Goal: Consume media (video, audio): Consume media (video, audio)

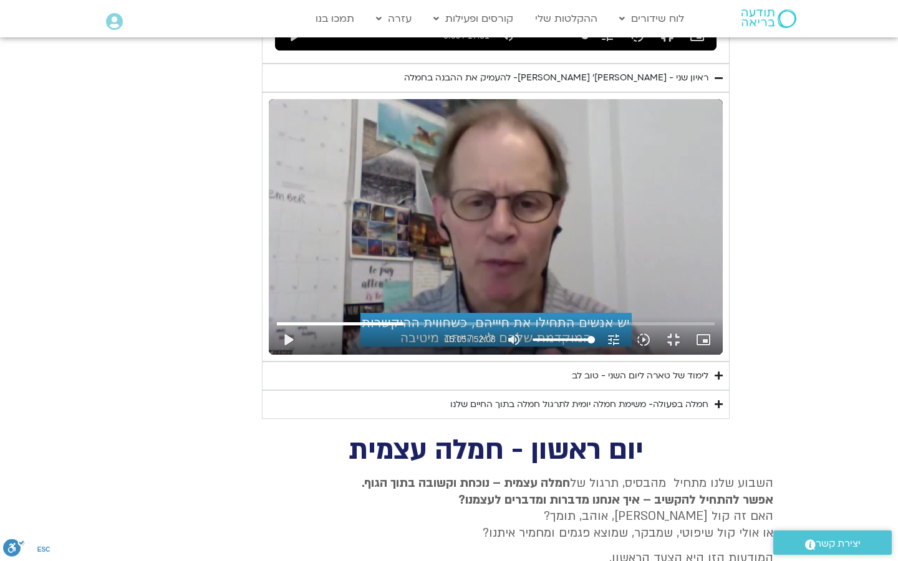
scroll to position [1641, 0]
click at [387, 355] on div "Skip ad 30:41 play_arrow 15:05 / 52:08 volume_up Mute tune Resolution Auto 240p…" at bounding box center [496, 227] width 454 height 256
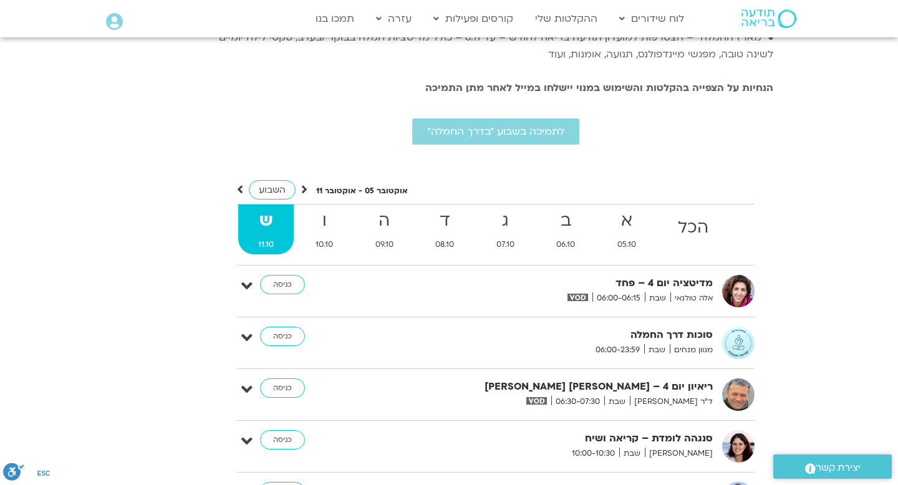
scroll to position [2869, 0]
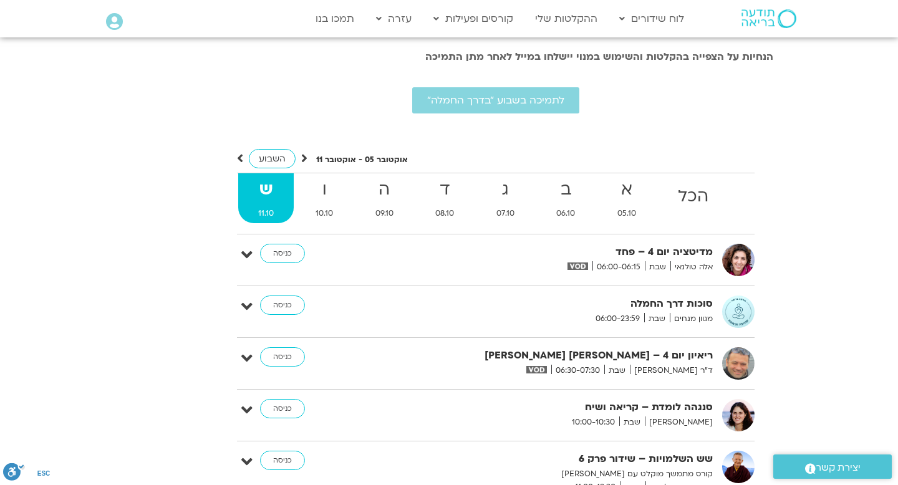
type input "919.82329"
click at [624, 176] on strong "א" at bounding box center [627, 190] width 59 height 28
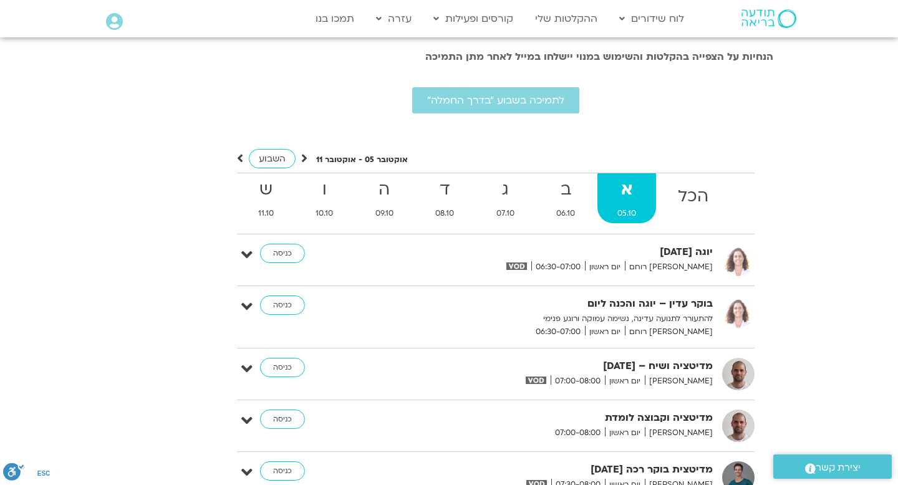
click at [239, 152] on icon at bounding box center [240, 158] width 6 height 12
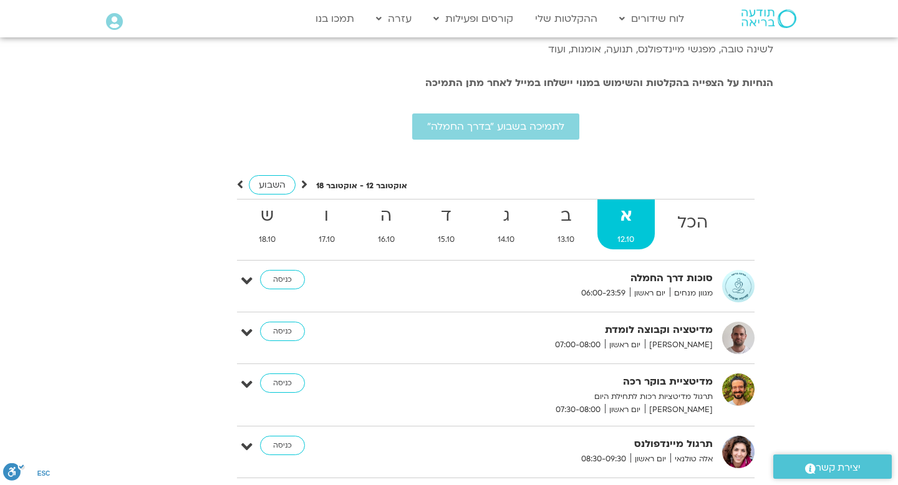
scroll to position [2846, 0]
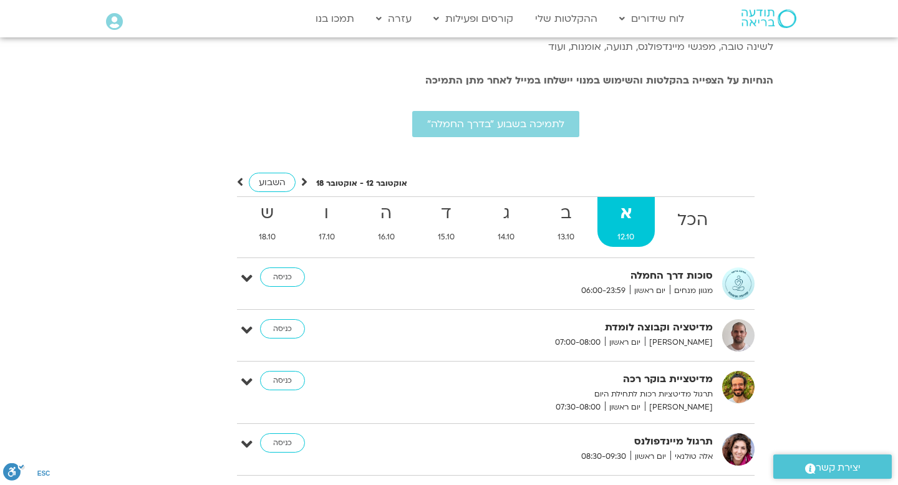
click at [708, 284] on span "מגוון מנחים" at bounding box center [691, 290] width 43 height 13
click at [283, 268] on link "כניסה" at bounding box center [282, 278] width 45 height 20
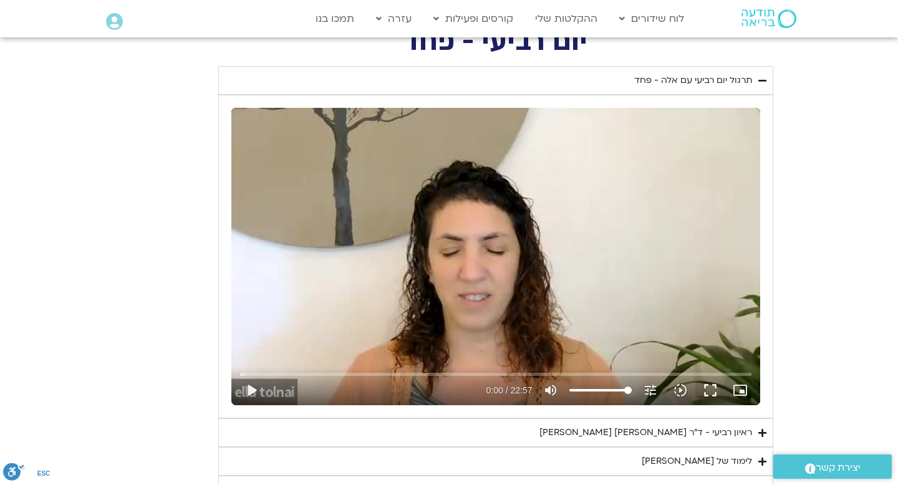
scroll to position [996, 0]
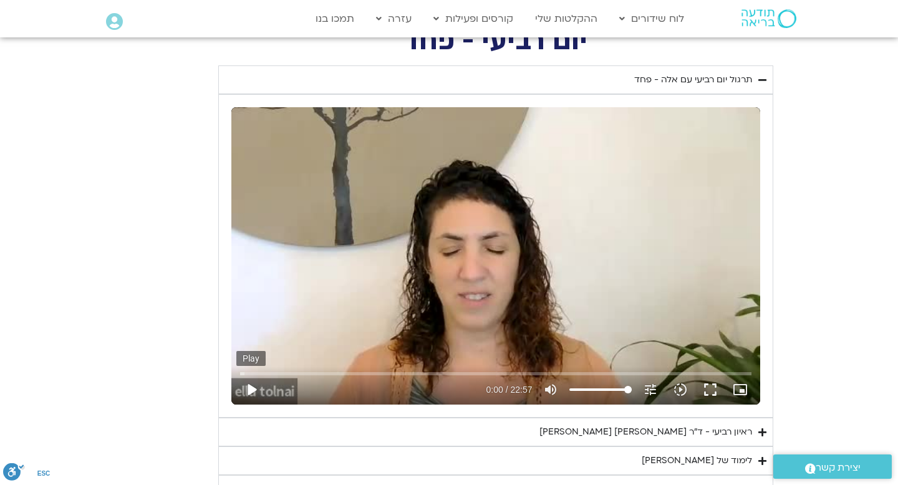
click at [245, 392] on button "play_arrow" at bounding box center [251, 390] width 30 height 30
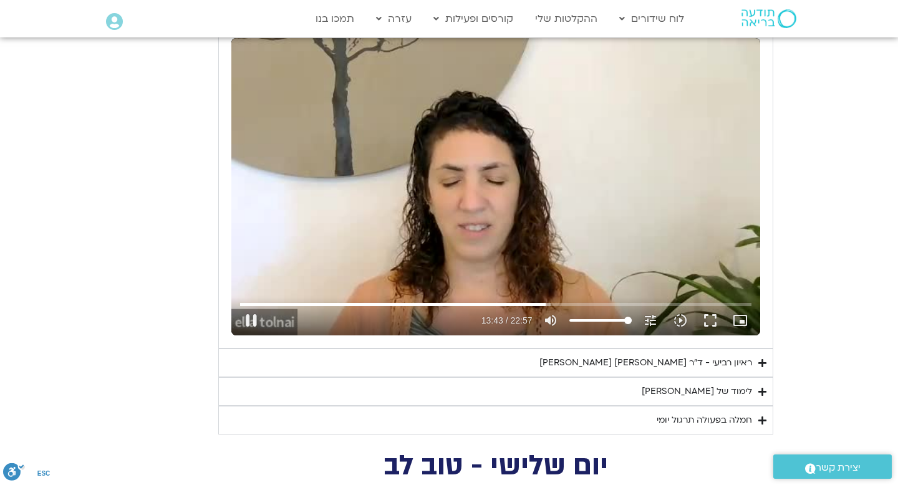
scroll to position [1108, 0]
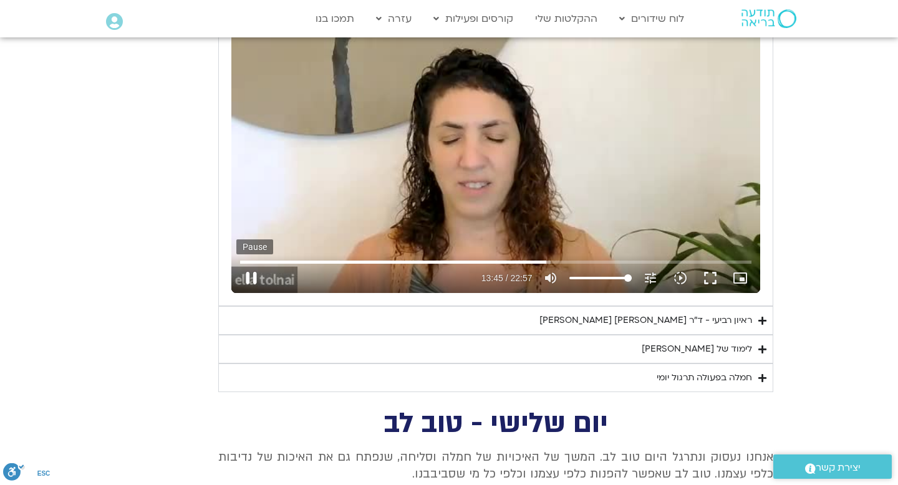
click at [253, 279] on button "pause" at bounding box center [251, 278] width 30 height 30
type input "825.399489"
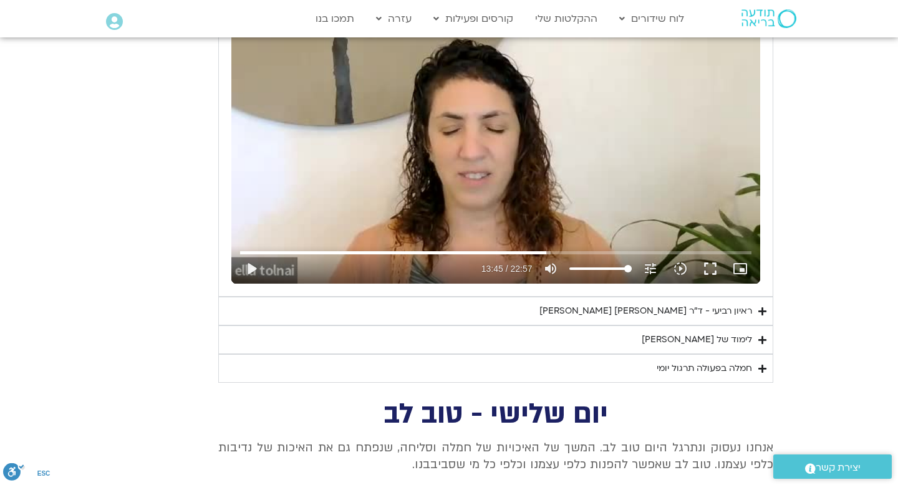
click at [627, 309] on div "ראיון רביעי - ד"ר אסף סטי אל-בר ודניאלה ספקטור" at bounding box center [646, 311] width 213 height 15
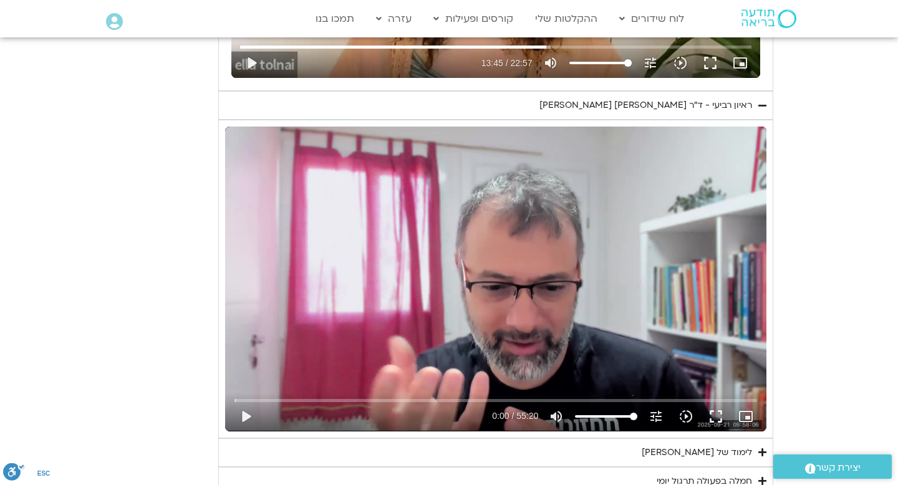
scroll to position [1440, 0]
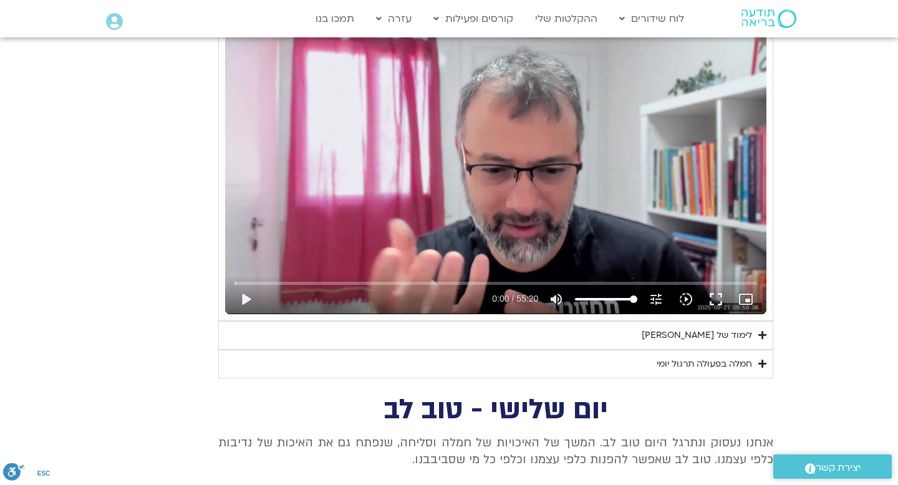
click at [658, 362] on div "חמלה בפעולה תרגול יומי" at bounding box center [704, 364] width 95 height 15
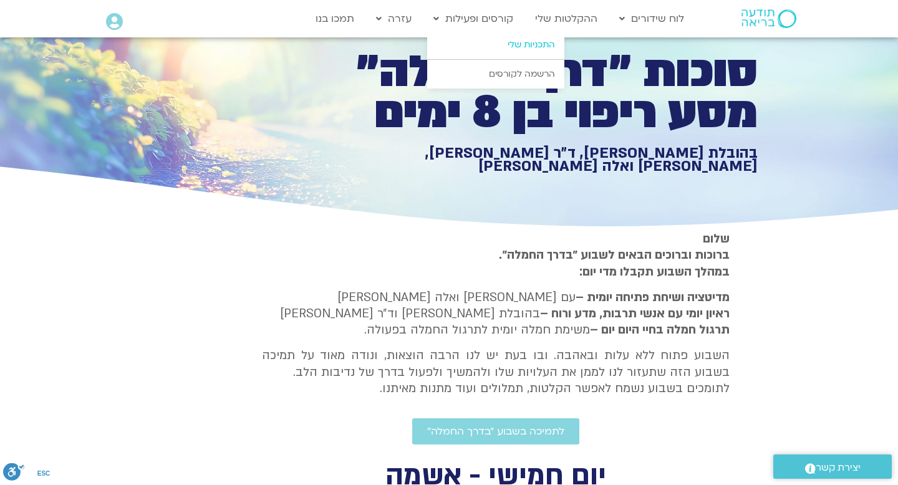
scroll to position [0, 0]
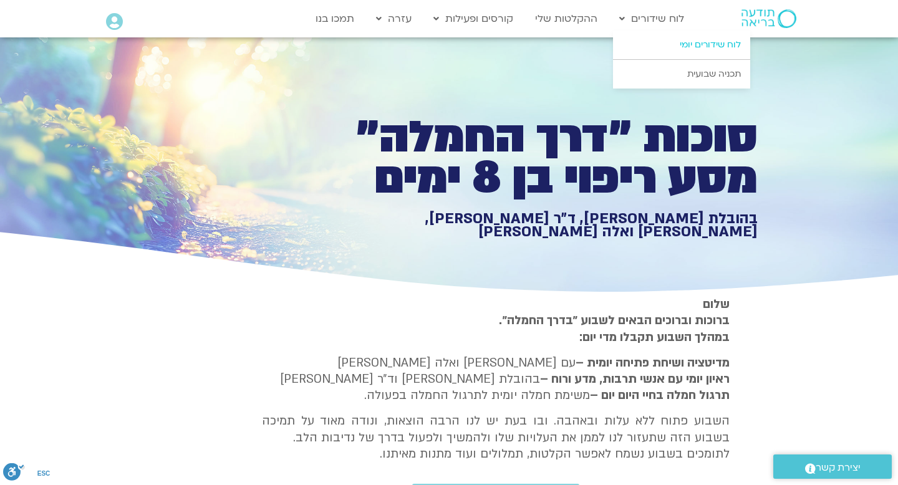
click at [704, 41] on link "לוח שידורים יומי" at bounding box center [681, 45] width 137 height 29
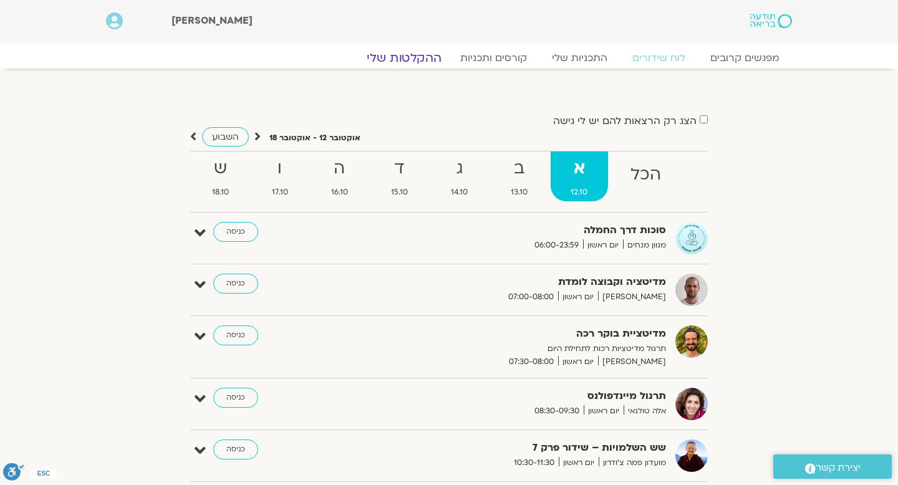
click at [416, 61] on link "ההקלטות שלי" at bounding box center [404, 58] width 105 height 15
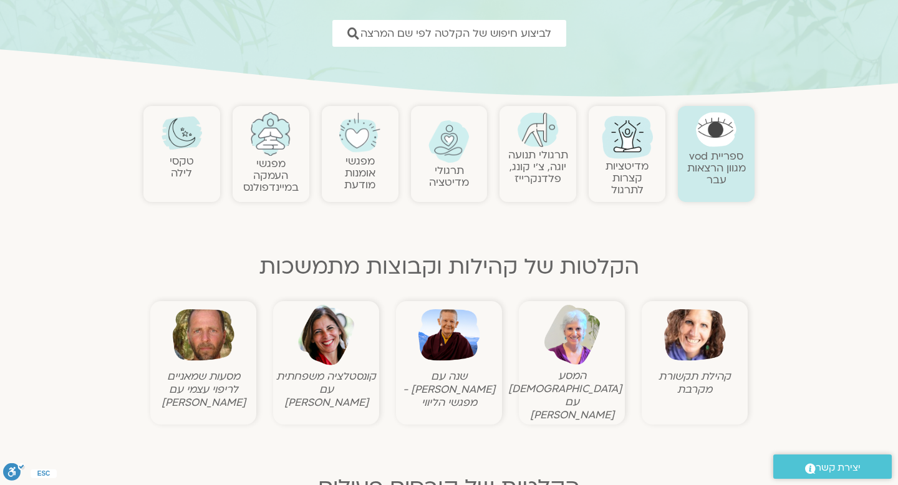
scroll to position [173, 0]
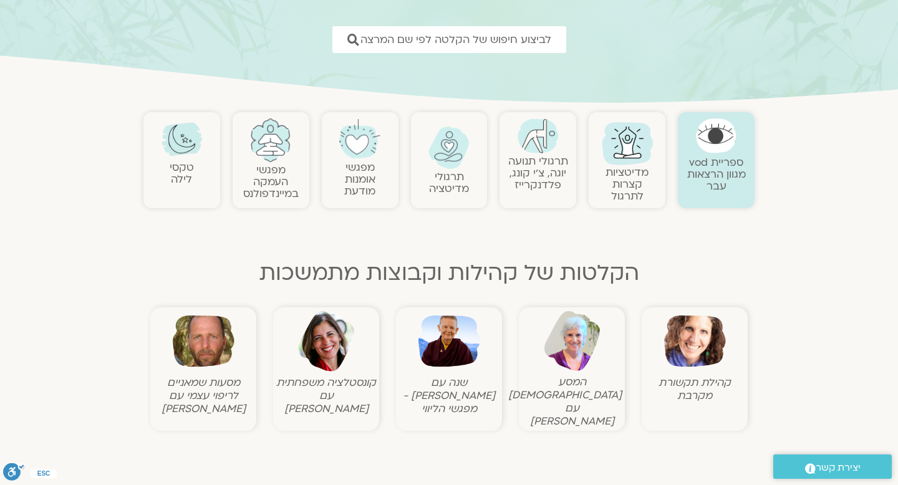
click at [458, 187] on link "תרגולי מדיטציה" at bounding box center [449, 183] width 40 height 26
click at [622, 170] on link "מדיטציות קצרות לתרגול" at bounding box center [627, 184] width 43 height 38
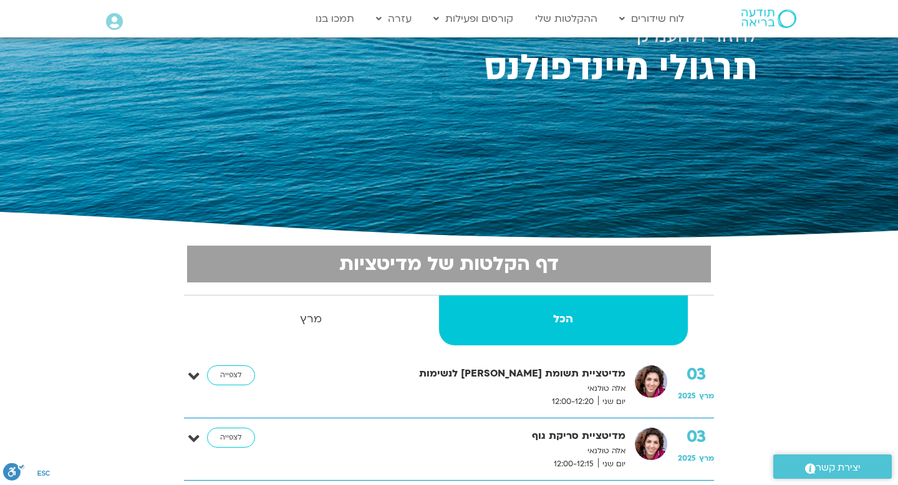
scroll to position [74, 0]
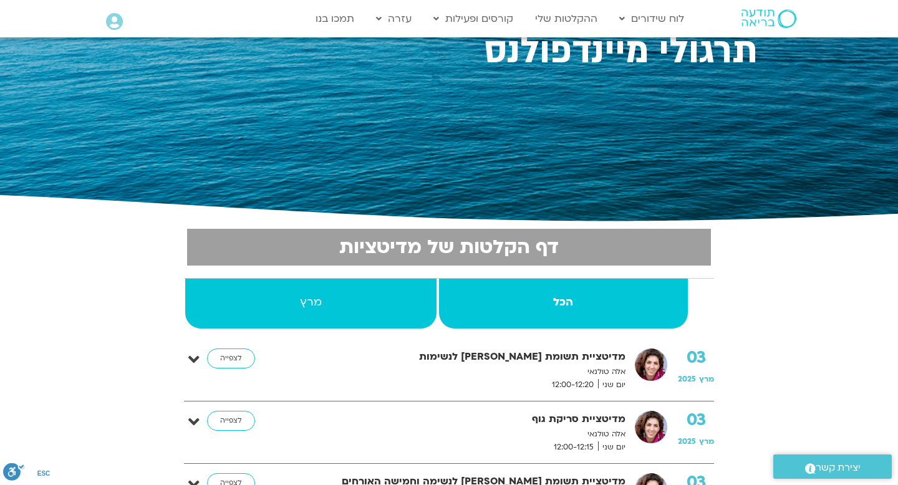
click at [316, 308] on strong "מרץ" at bounding box center [310, 302] width 251 height 19
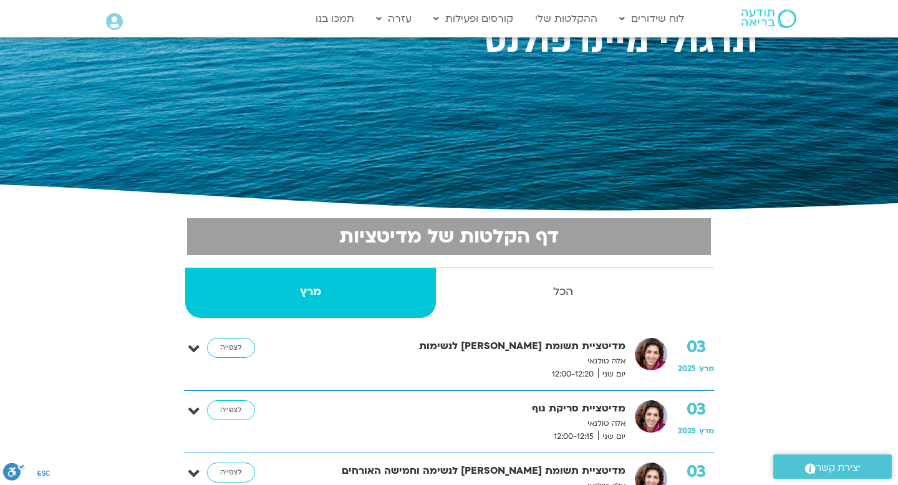
scroll to position [0, 0]
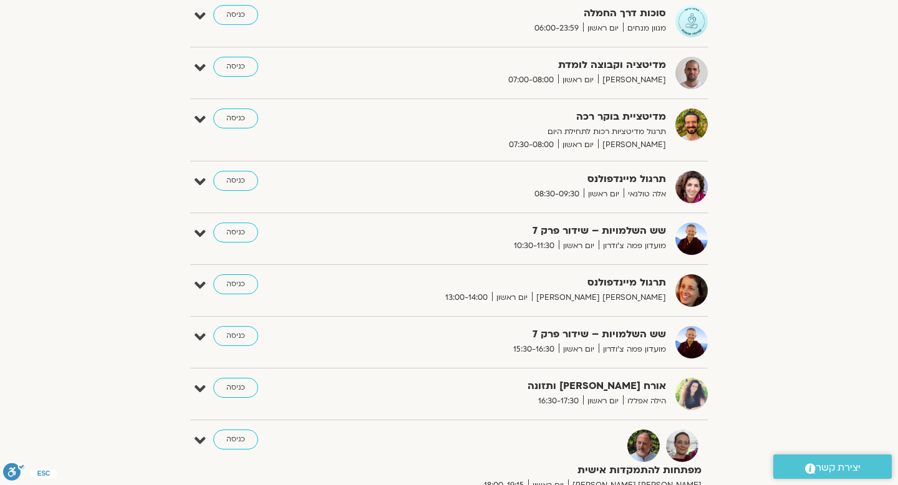
scroll to position [75, 0]
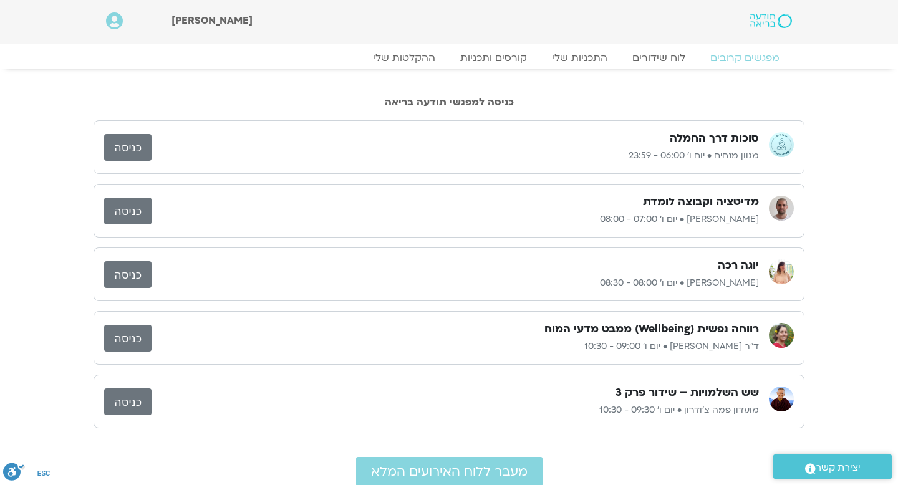
click at [148, 149] on link "כניסה" at bounding box center [127, 147] width 47 height 27
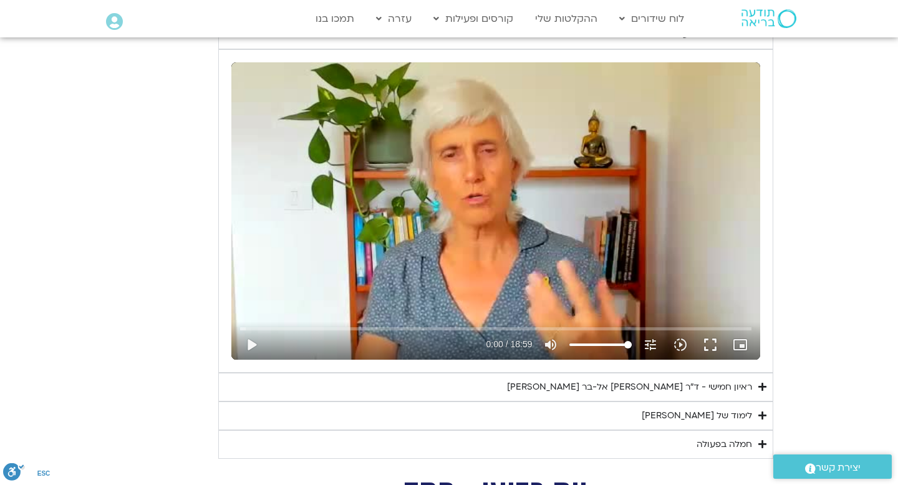
scroll to position [548, 0]
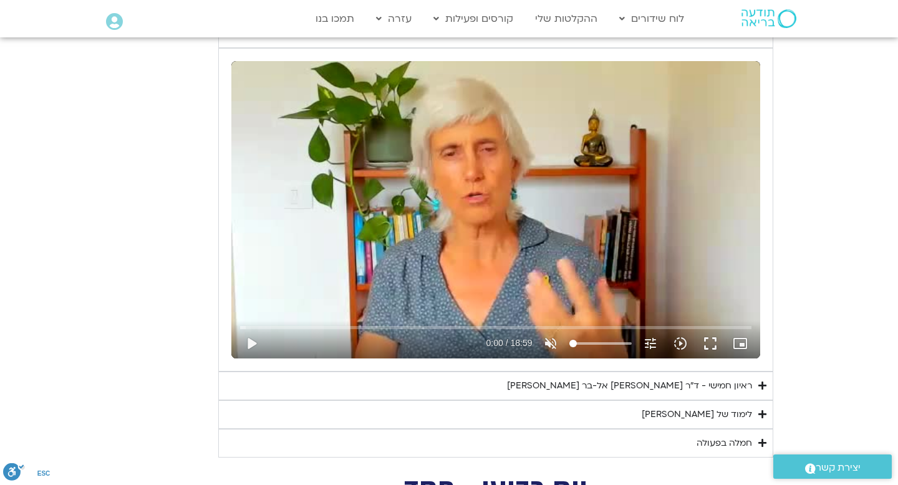
drag, startPoint x: 628, startPoint y: 342, endPoint x: 569, endPoint y: 345, distance: 58.7
type input "0"
click at [569, 345] on input "volume" at bounding box center [600, 343] width 62 height 7
click at [244, 342] on button "play_arrow" at bounding box center [251, 344] width 30 height 30
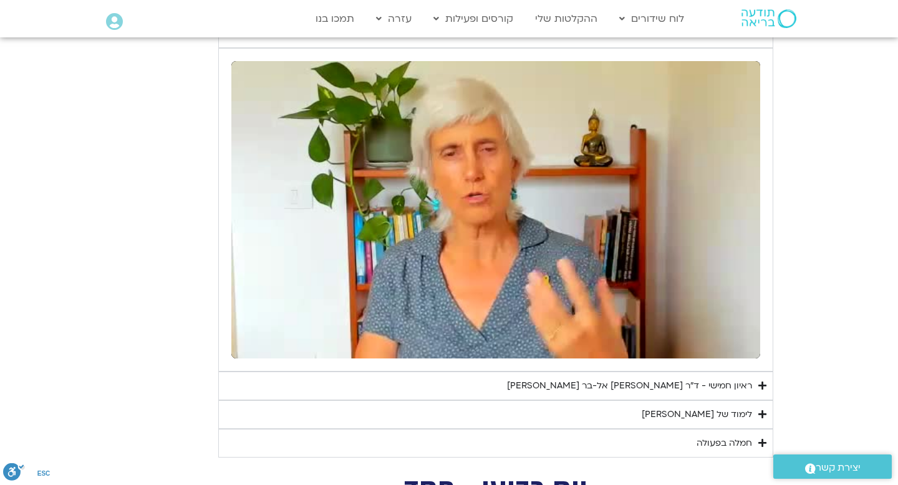
click at [245, 342] on button "pause" at bounding box center [251, 344] width 30 height 30
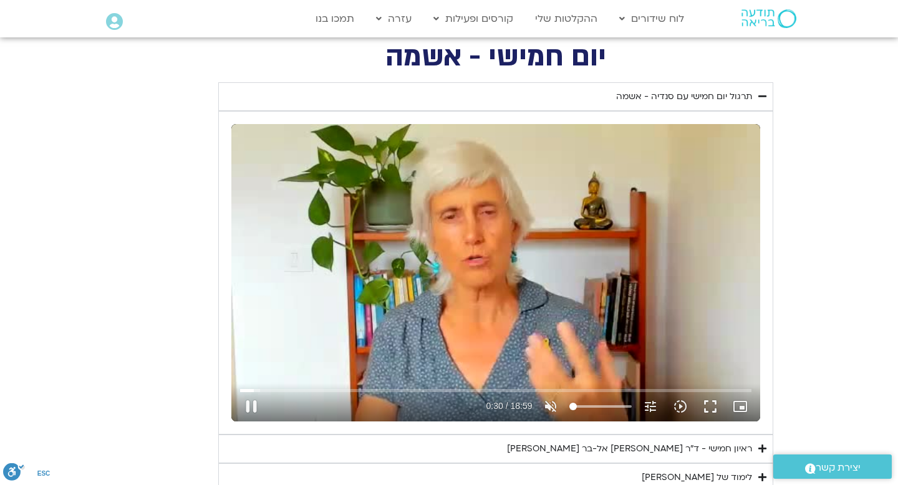
scroll to position [514, 0]
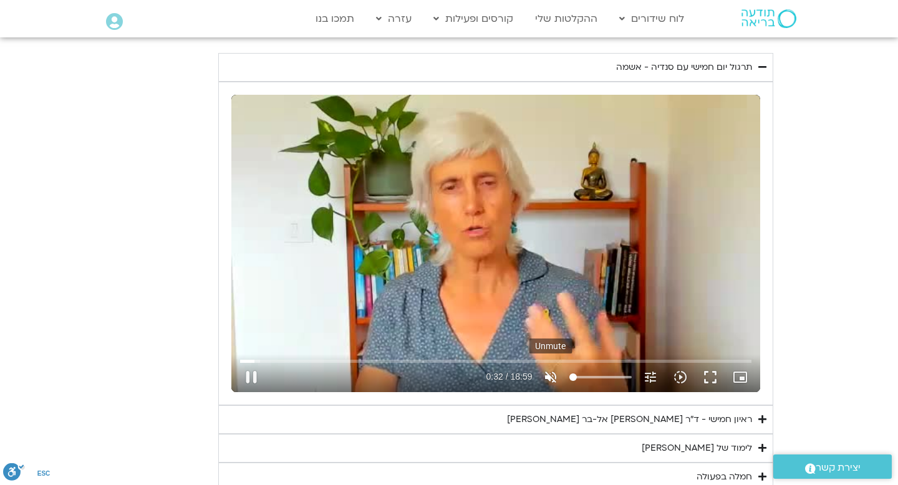
type input "32.533807"
click at [548, 377] on icon "volume_off" at bounding box center [550, 377] width 15 height 15
type input "100"
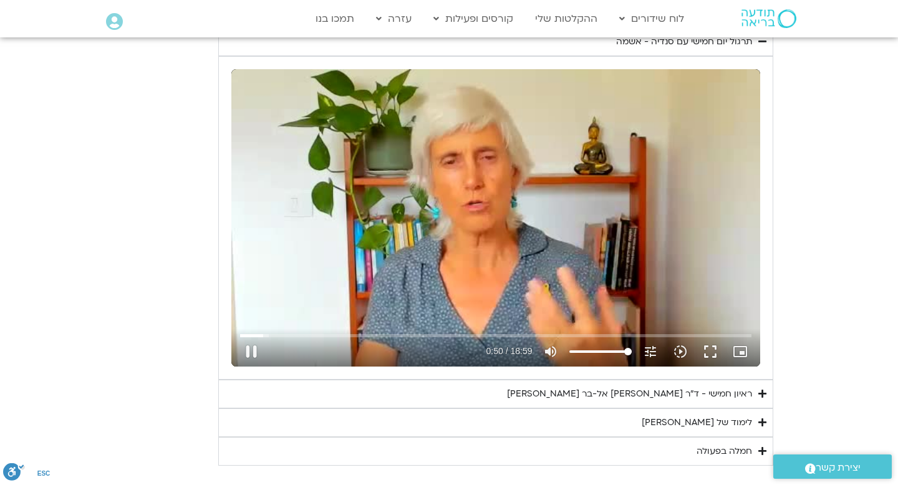
scroll to position [540, 0]
click at [251, 351] on button "pause" at bounding box center [251, 351] width 30 height 30
click at [255, 348] on button "play_arrow" at bounding box center [251, 351] width 30 height 30
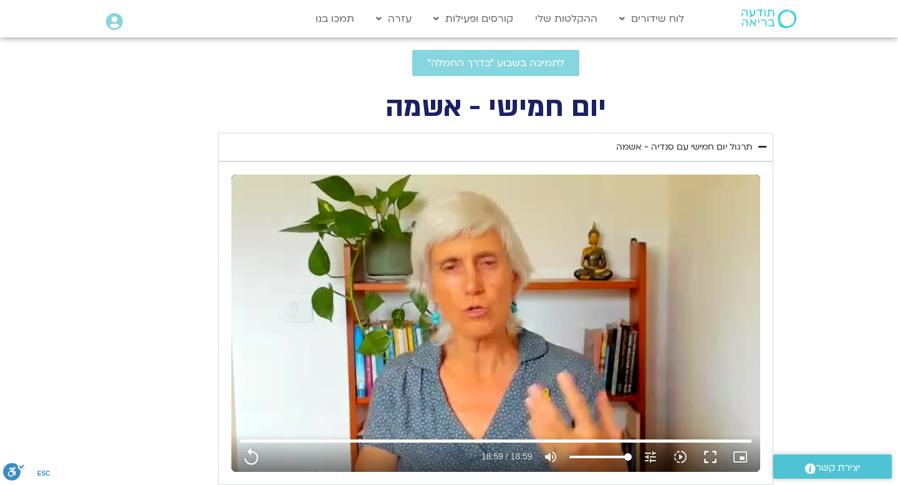
scroll to position [425, 0]
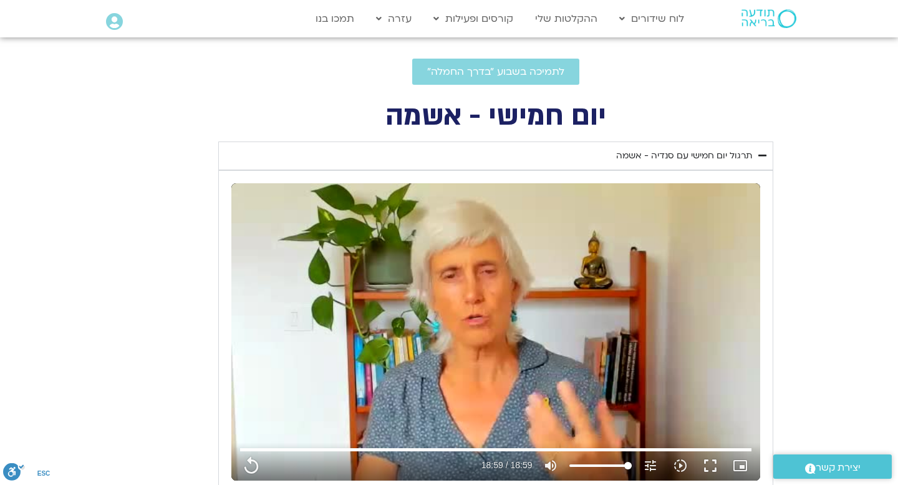
click at [765, 155] on icon "Accordion. Open links with Enter or Space, close with Escape, and navigate with…" at bounding box center [762, 155] width 8 height 9
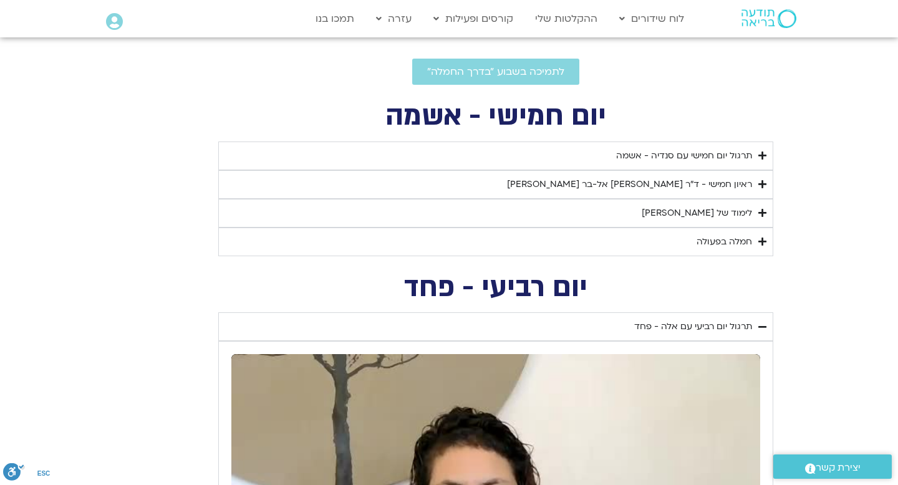
click at [758, 181] on icon "Accordion. Open links with Enter or Space, close with Escape, and navigate with…" at bounding box center [762, 184] width 8 height 9
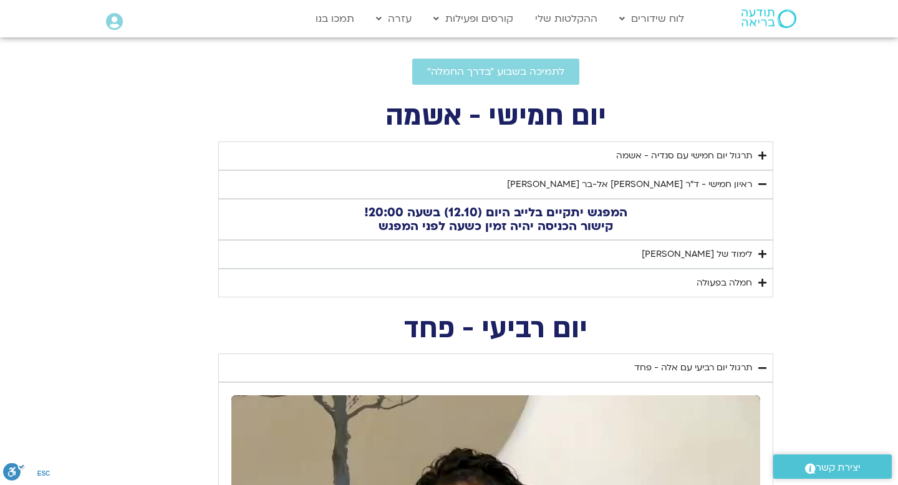
click at [762, 253] on icon "Accordion. Open links with Enter or Space, close with Escape, and navigate with…" at bounding box center [762, 254] width 8 height 9
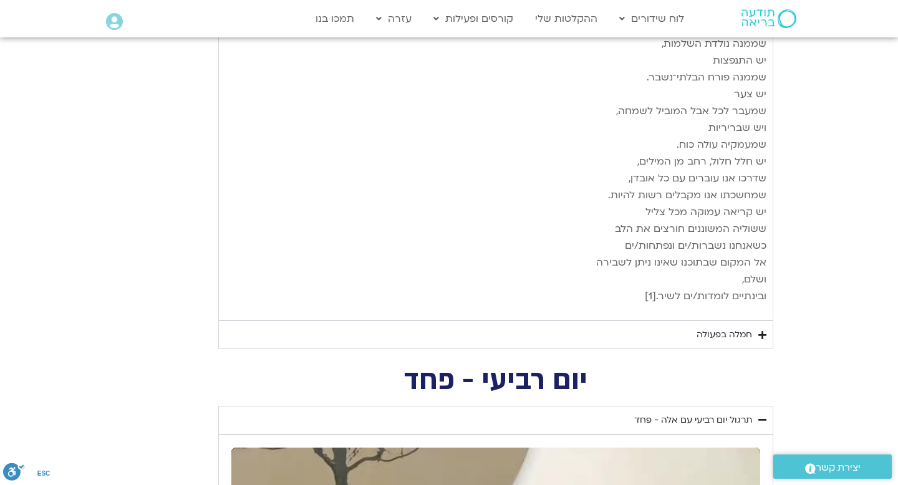
scroll to position [1635, 0]
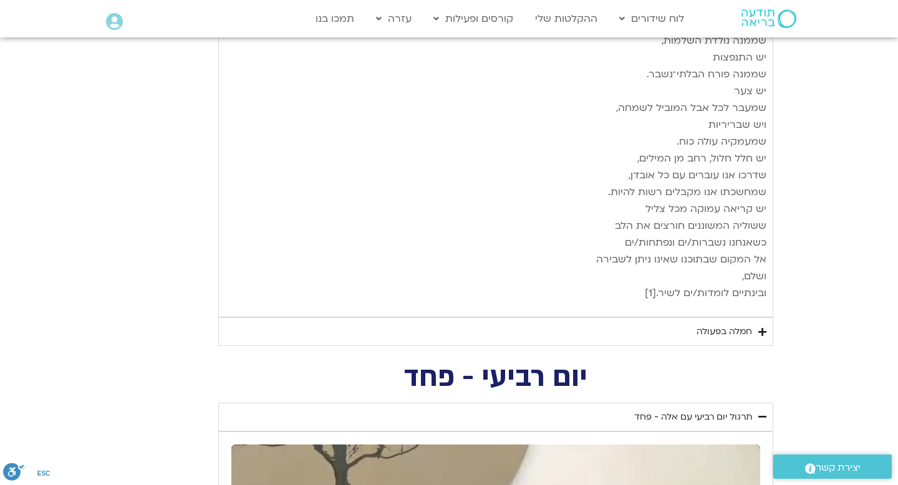
click at [759, 327] on icon "Accordion. Open links with Enter or Space, close with Escape, and navigate with…" at bounding box center [762, 331] width 8 height 9
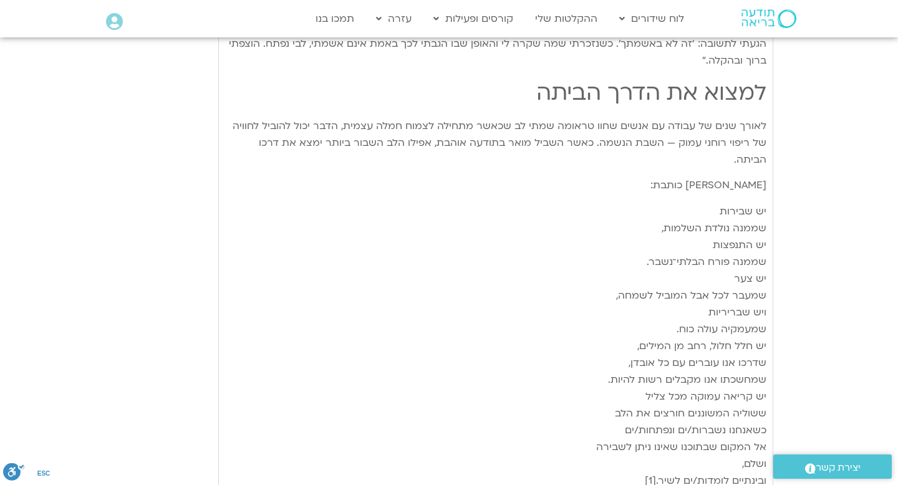
scroll to position [1440, 0]
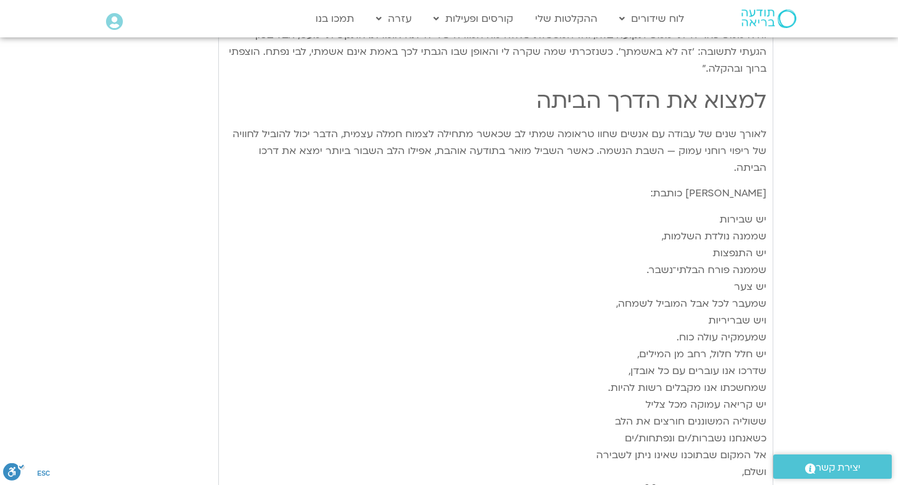
type input "1139.36"
